Goal: Transaction & Acquisition: Subscribe to service/newsletter

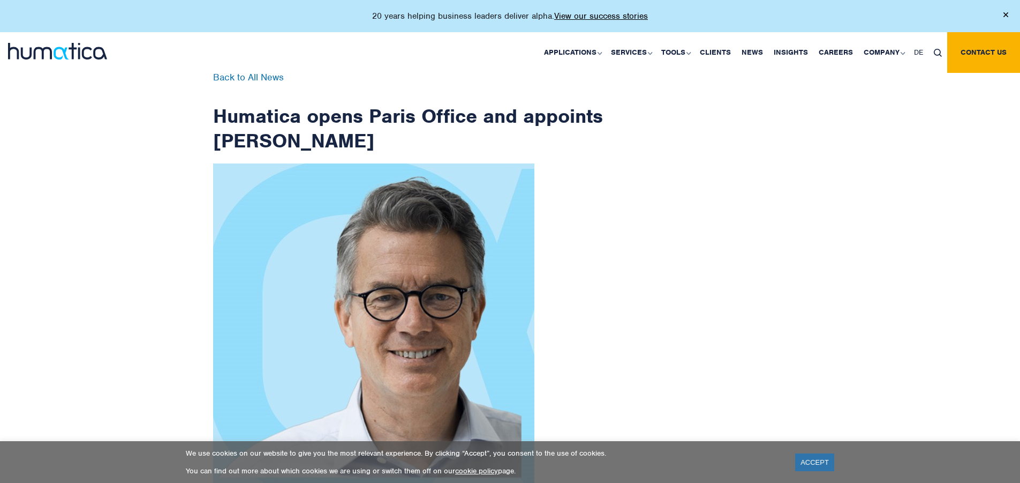
scroll to position [1709, 0]
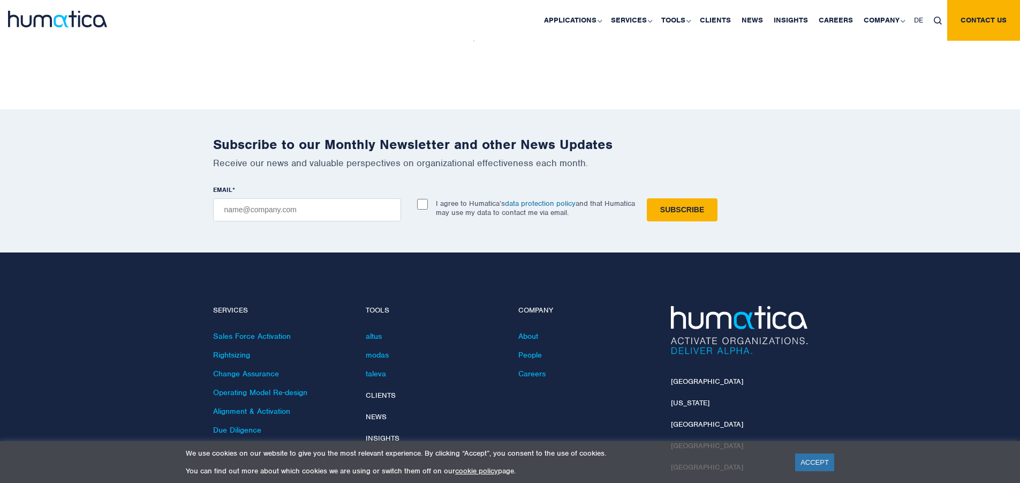
checkbox input "true"
type input "[EMAIL_ADDRESS][DOMAIN_NAME]"
click at [647, 198] on input "Subscribe" at bounding box center [682, 209] width 71 height 23
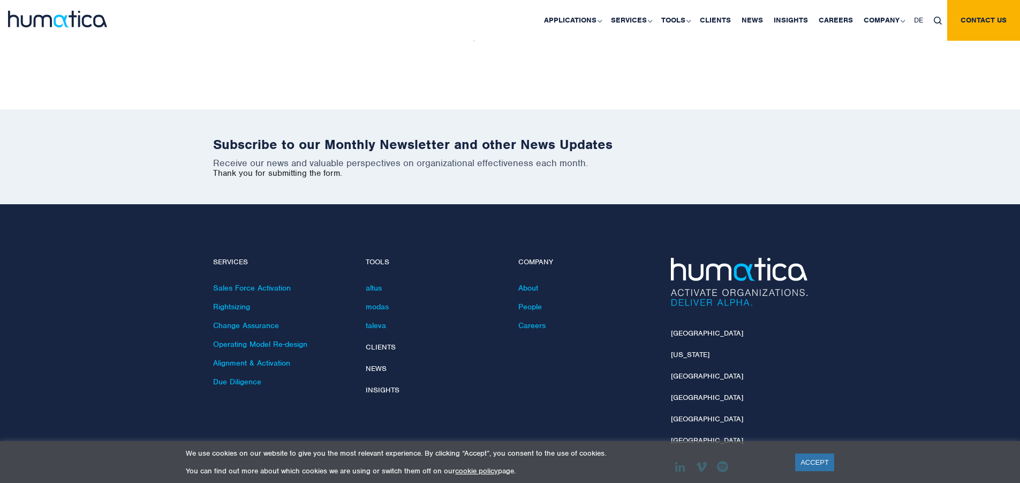
scroll to position [1661, 0]
